Goal: Information Seeking & Learning: Learn about a topic

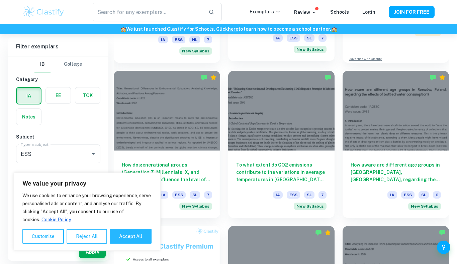
scroll to position [333, 0]
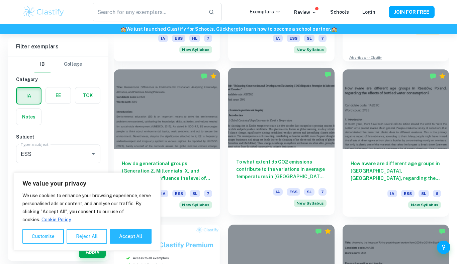
click at [291, 161] on h6 "To what extent do CO2 emissions contribute to the variations in average tempera…" at bounding box center [281, 169] width 90 height 22
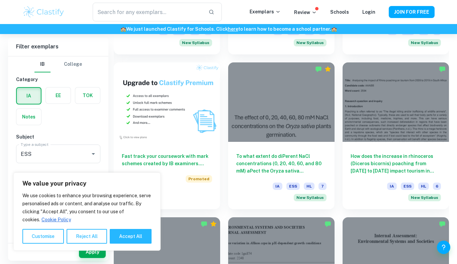
scroll to position [497, 0]
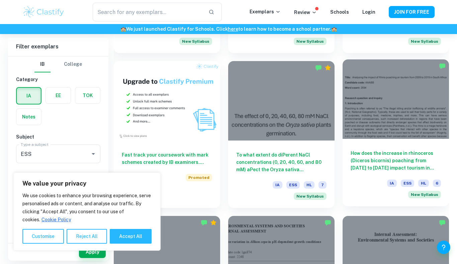
click at [356, 150] on h6 "How does the increase in rhinoceros (Diceros bicornis) poaching from [DATE] to …" at bounding box center [395, 161] width 90 height 22
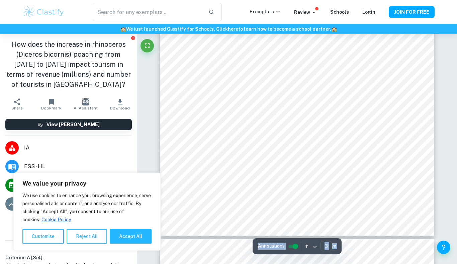
type input "4"
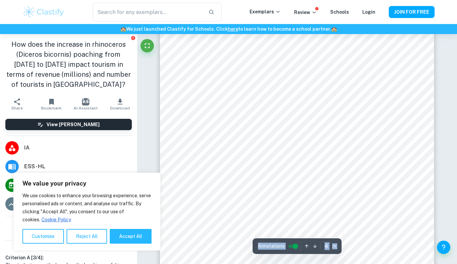
scroll to position [1181, 0]
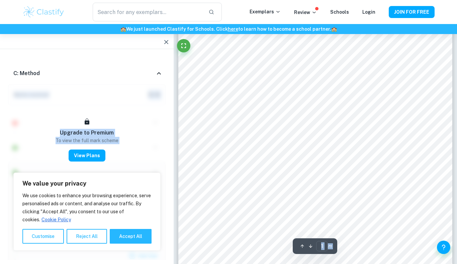
scroll to position [0, 0]
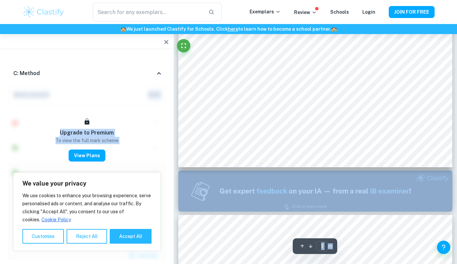
type input "2"
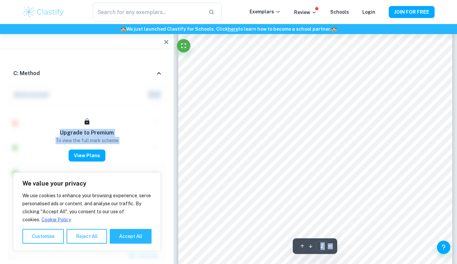
scroll to position [424, 0]
